Goal: Find specific page/section

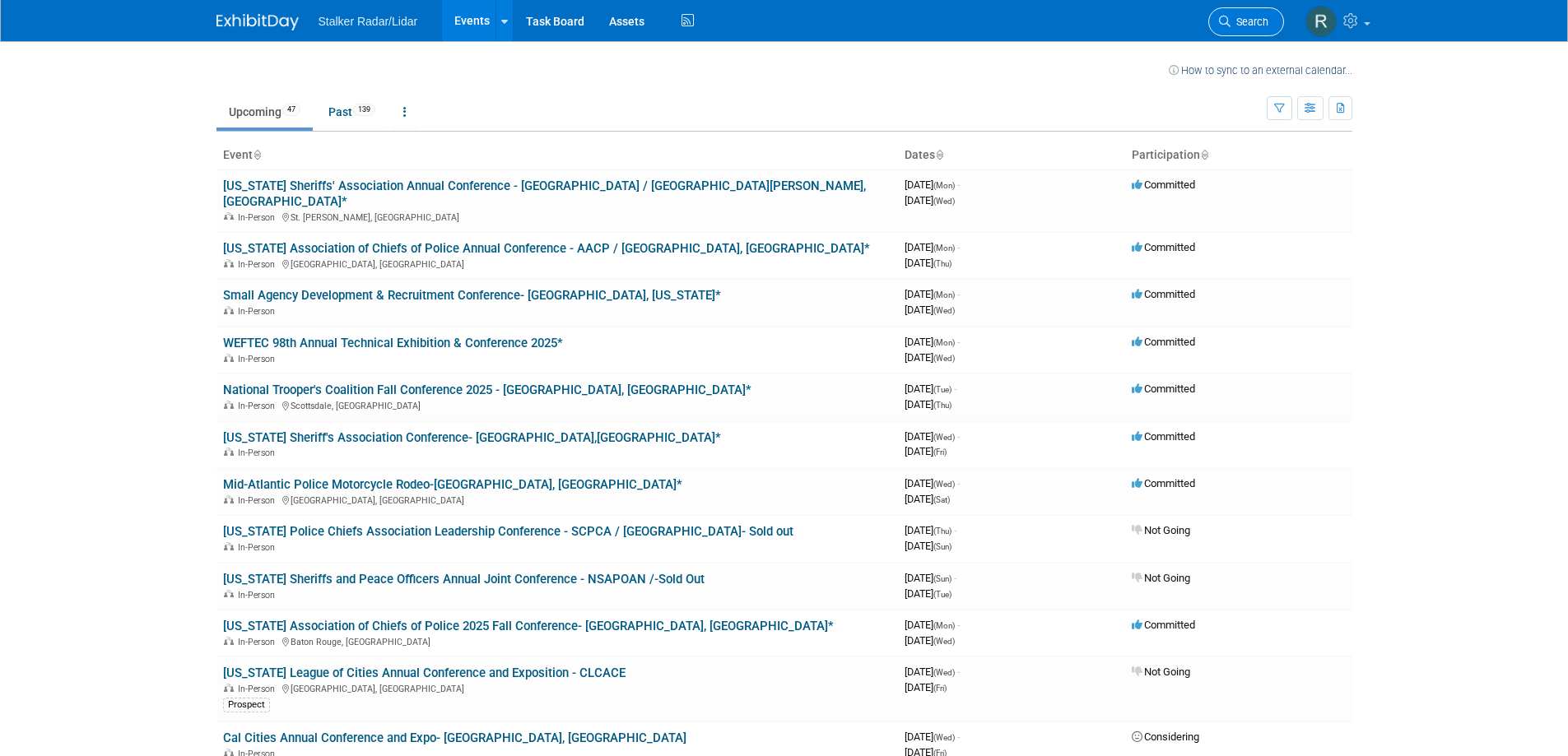
click at [1221, 18] on icon at bounding box center [1224, 21] width 12 height 12
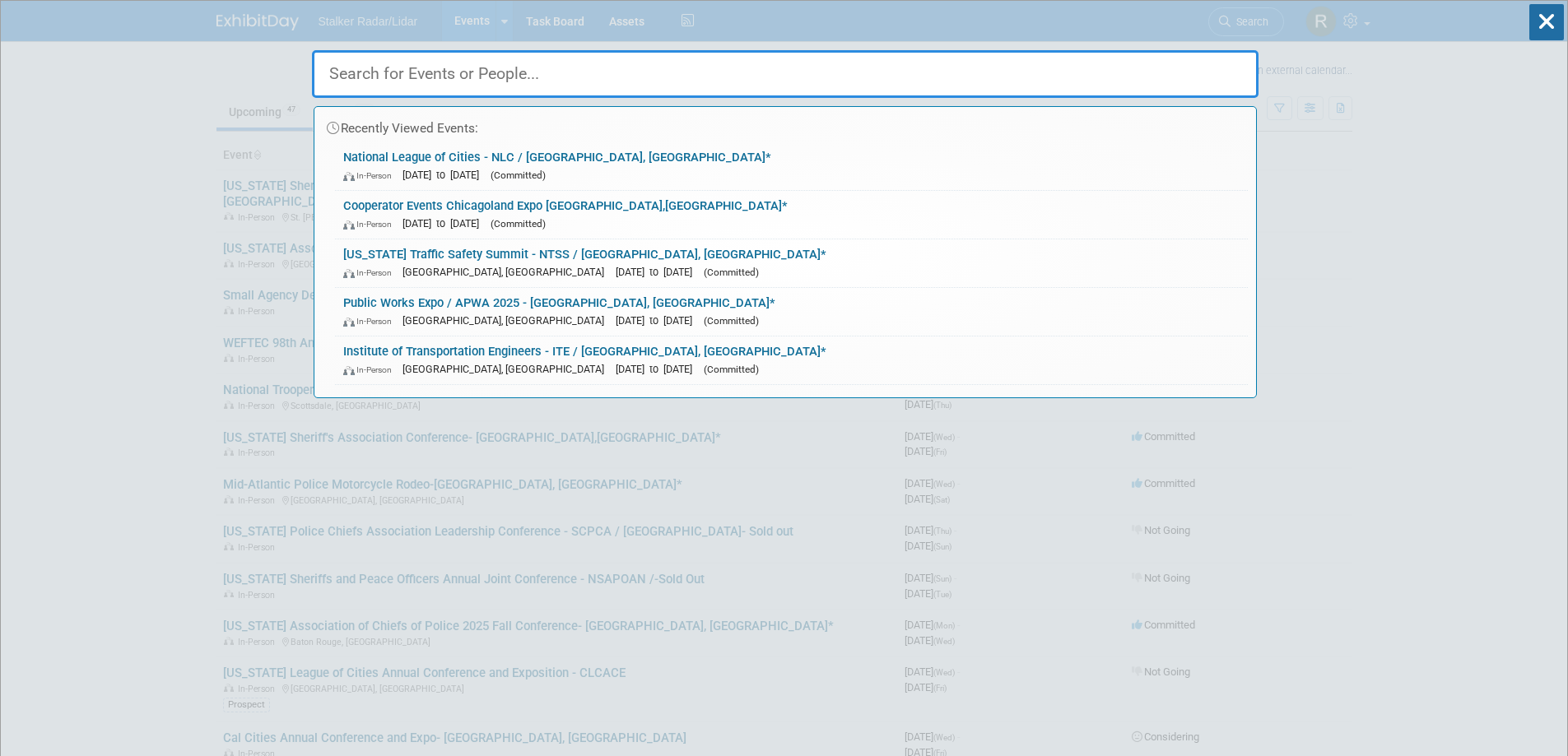
click at [587, 158] on link "National League of Cities - NLC / [GEOGRAPHIC_DATA], [GEOGRAPHIC_DATA]* In-Pers…" at bounding box center [791, 166] width 912 height 48
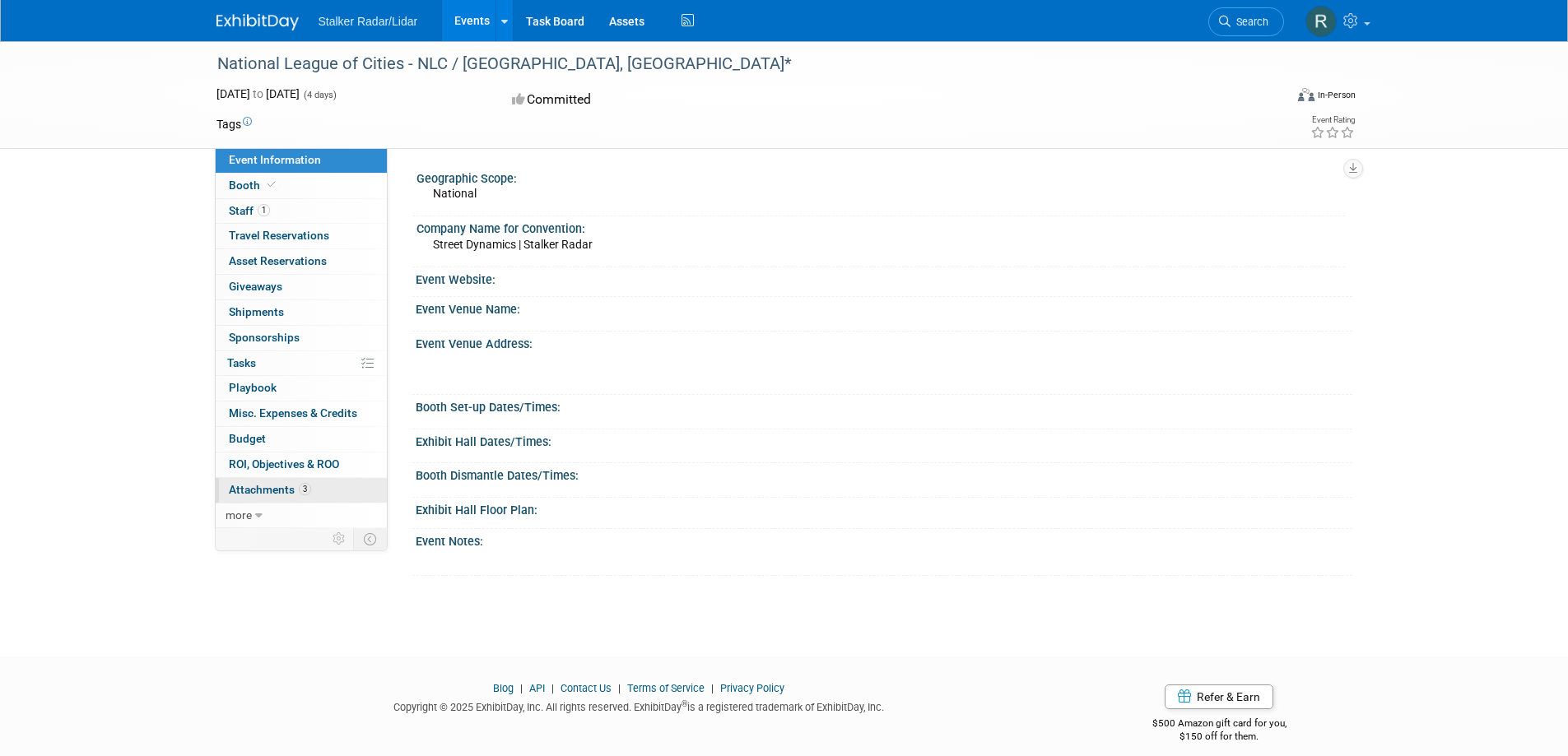
click at [262, 489] on span "Attachments 3" at bounding box center [269, 490] width 83 height 14
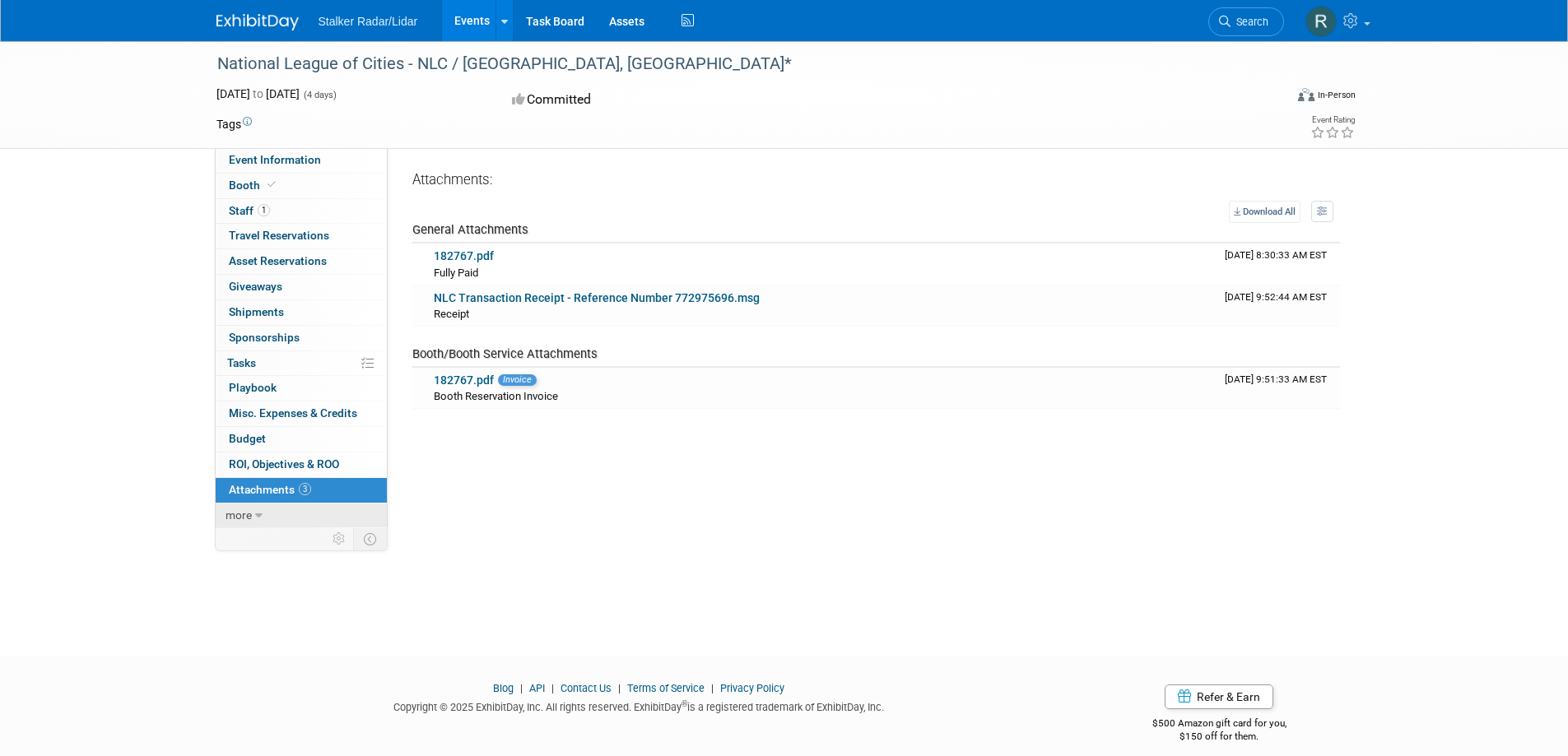
click at [256, 514] on icon at bounding box center [259, 516] width 8 height 12
click at [252, 358] on span "Tasks 0%" at bounding box center [242, 363] width 29 height 14
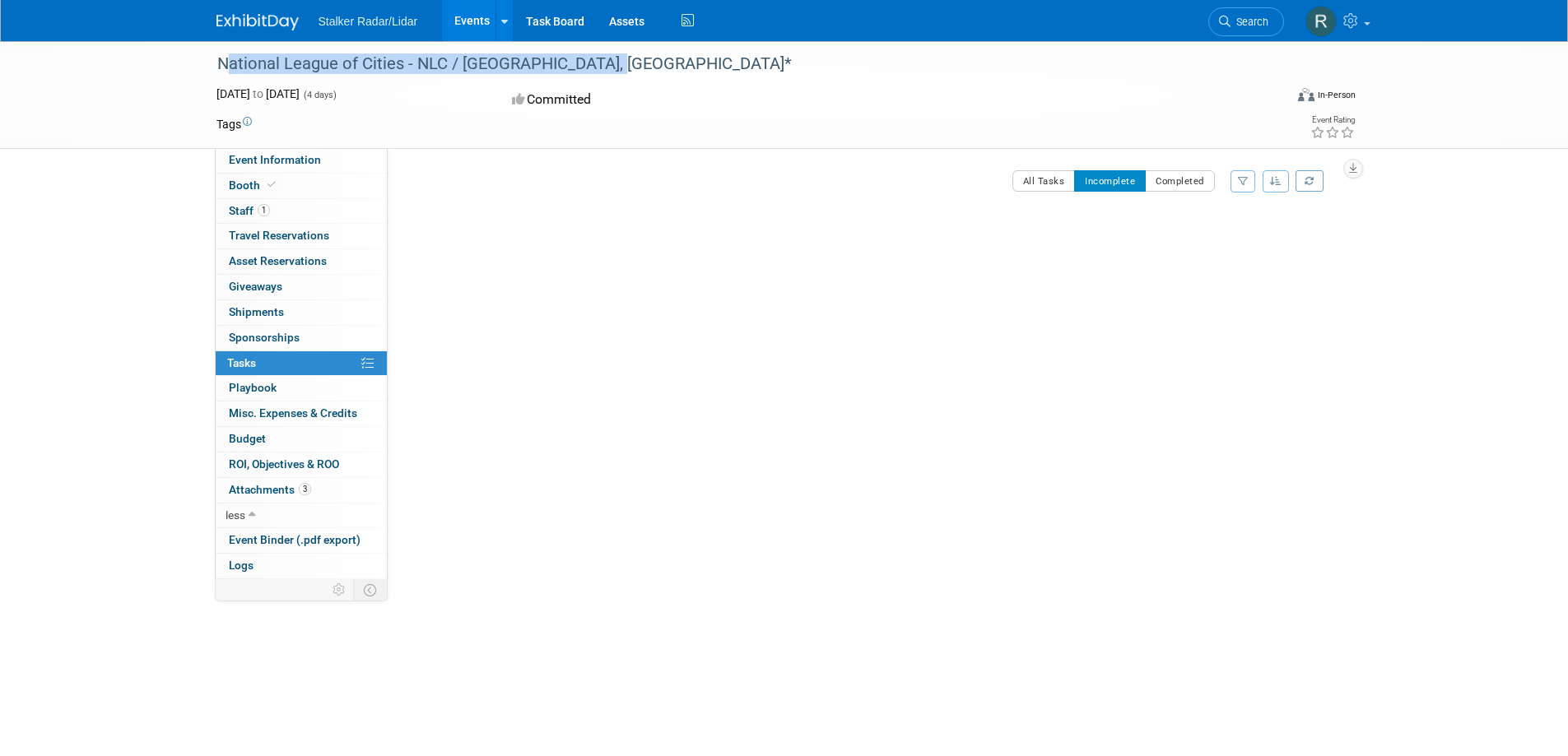
drag, startPoint x: 588, startPoint y: 62, endPoint x: 225, endPoint y: 62, distance: 363.0
click at [222, 64] on div "National League of Cities - NLC / [GEOGRAPHIC_DATA], [GEOGRAPHIC_DATA]*" at bounding box center [735, 64] width 1047 height 29
copy div "National League of Cities - NLC / Salt Lake City, UT"
